Goal: Task Accomplishment & Management: Manage account settings

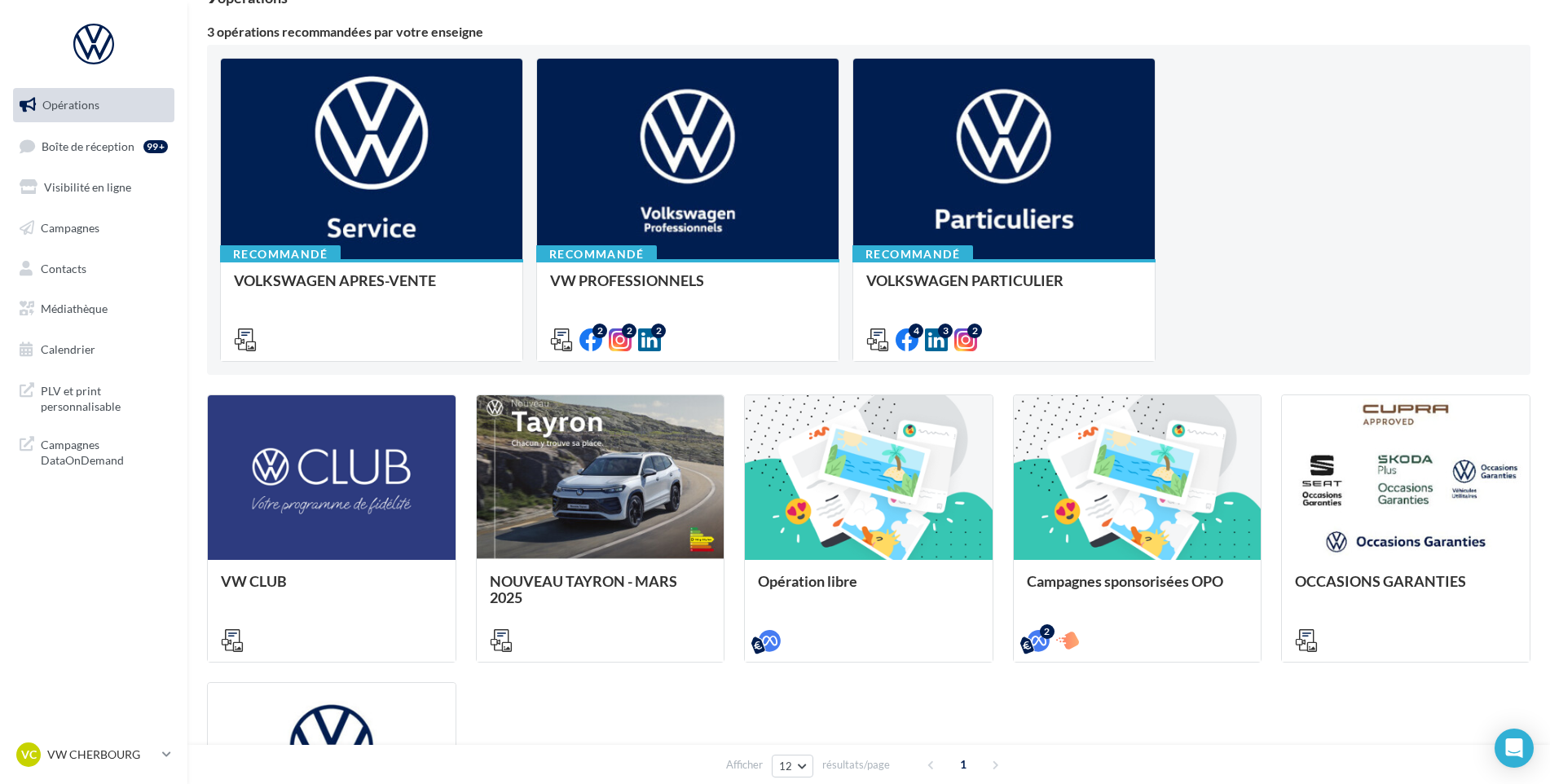
scroll to position [244, 0]
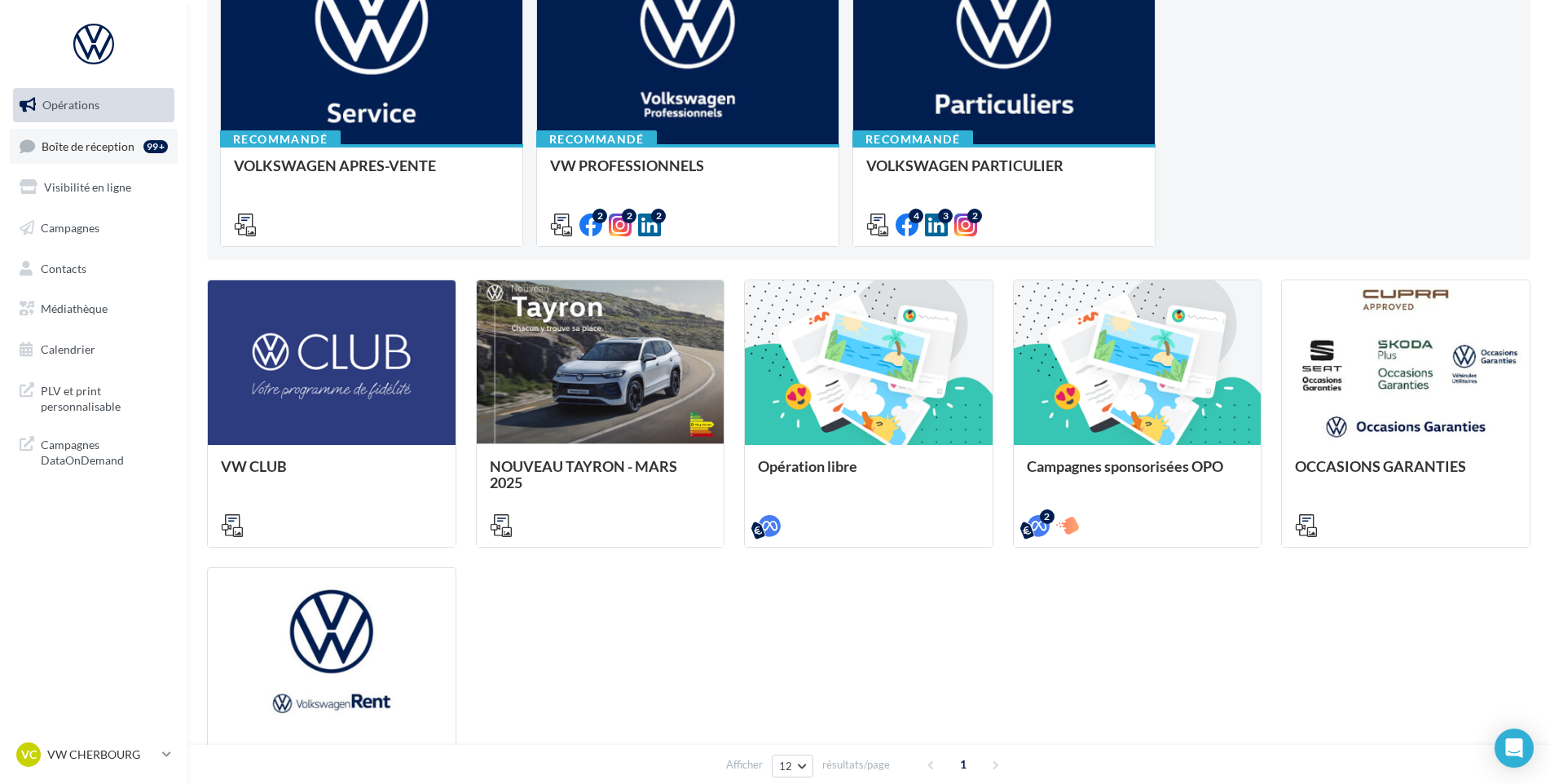
click at [117, 153] on link "Boîte de réception 99+" at bounding box center [94, 146] width 168 height 35
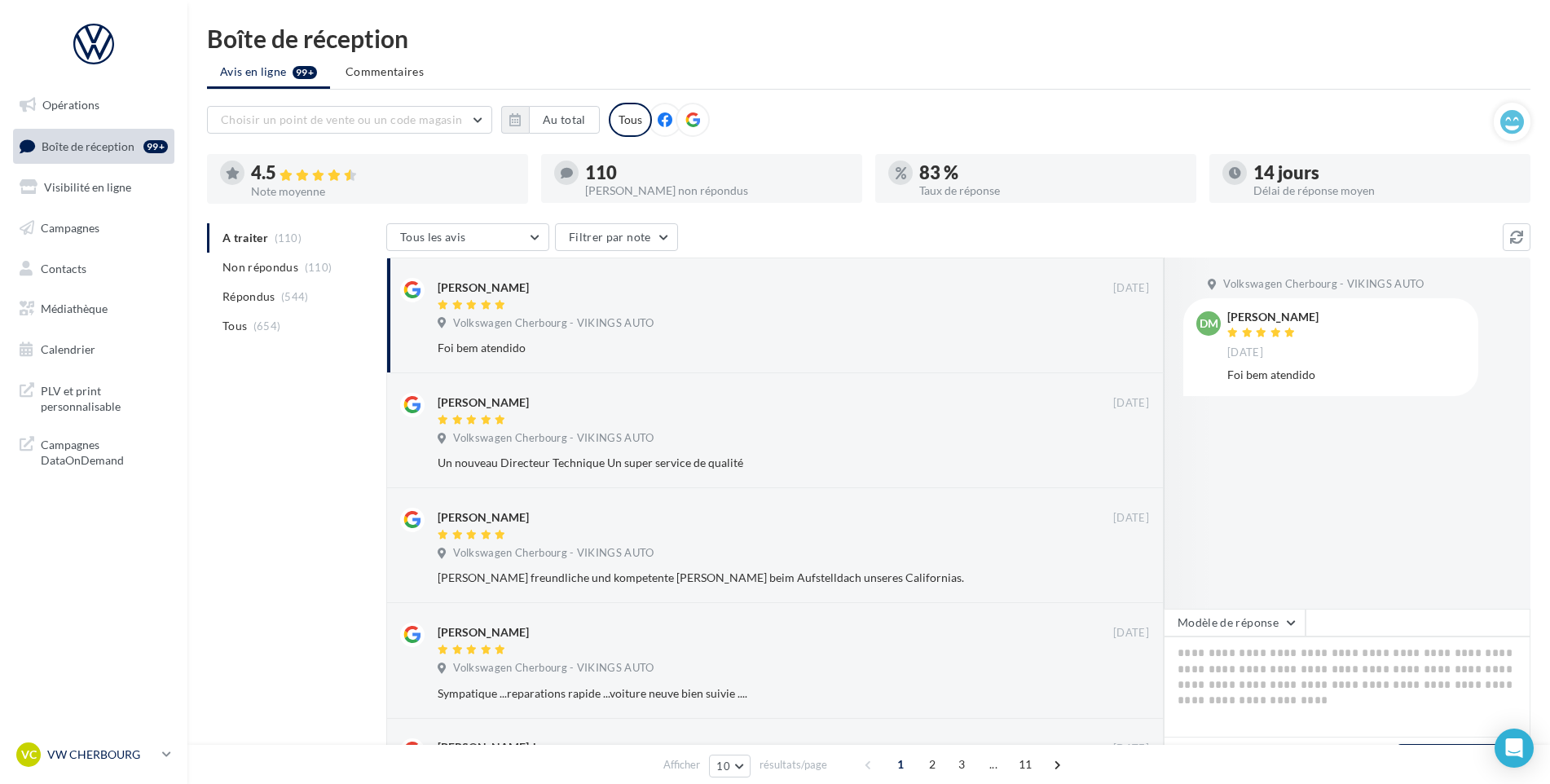
click at [150, 760] on p "VW CHERBOURG" at bounding box center [101, 755] width 108 height 16
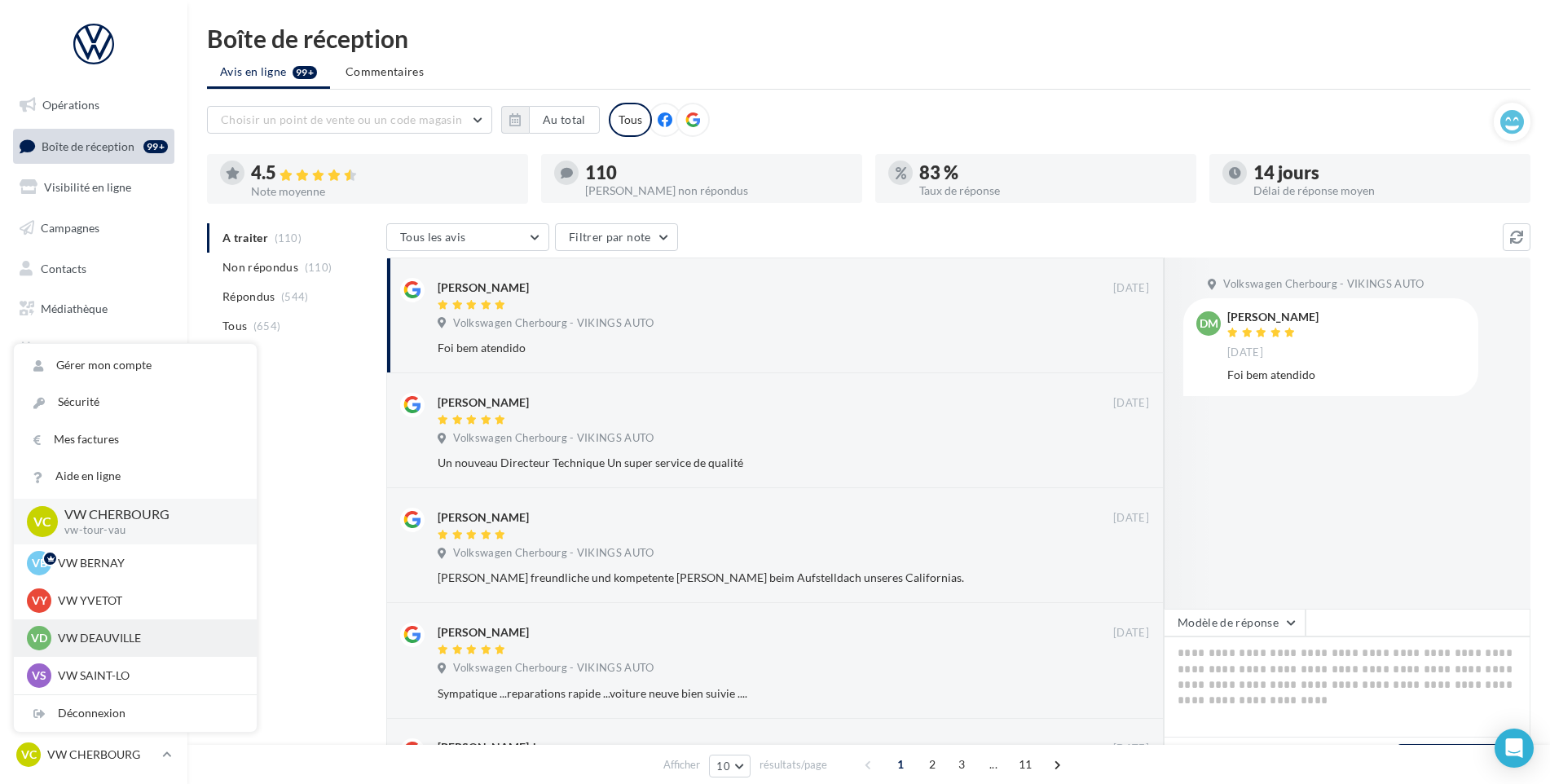
click at [106, 644] on p "VW DEAUVILLE" at bounding box center [147, 638] width 179 height 16
